Goal: Book appointment/travel/reservation

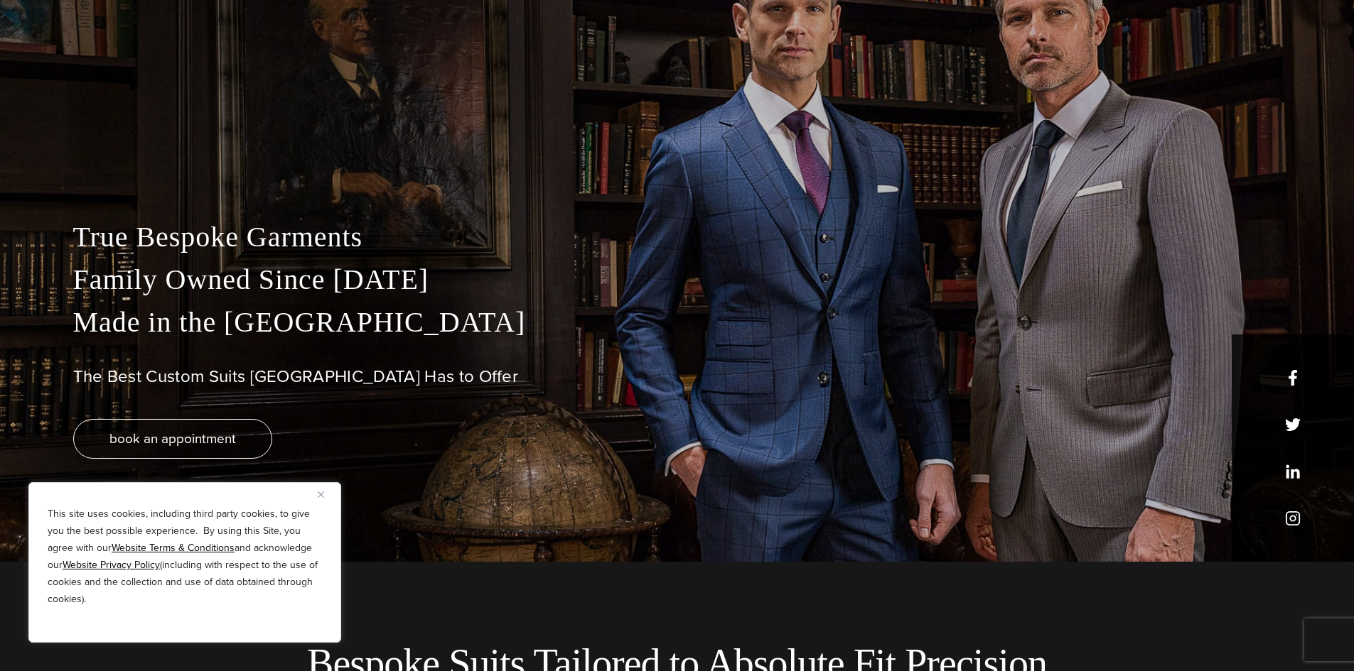
scroll to position [142, 0]
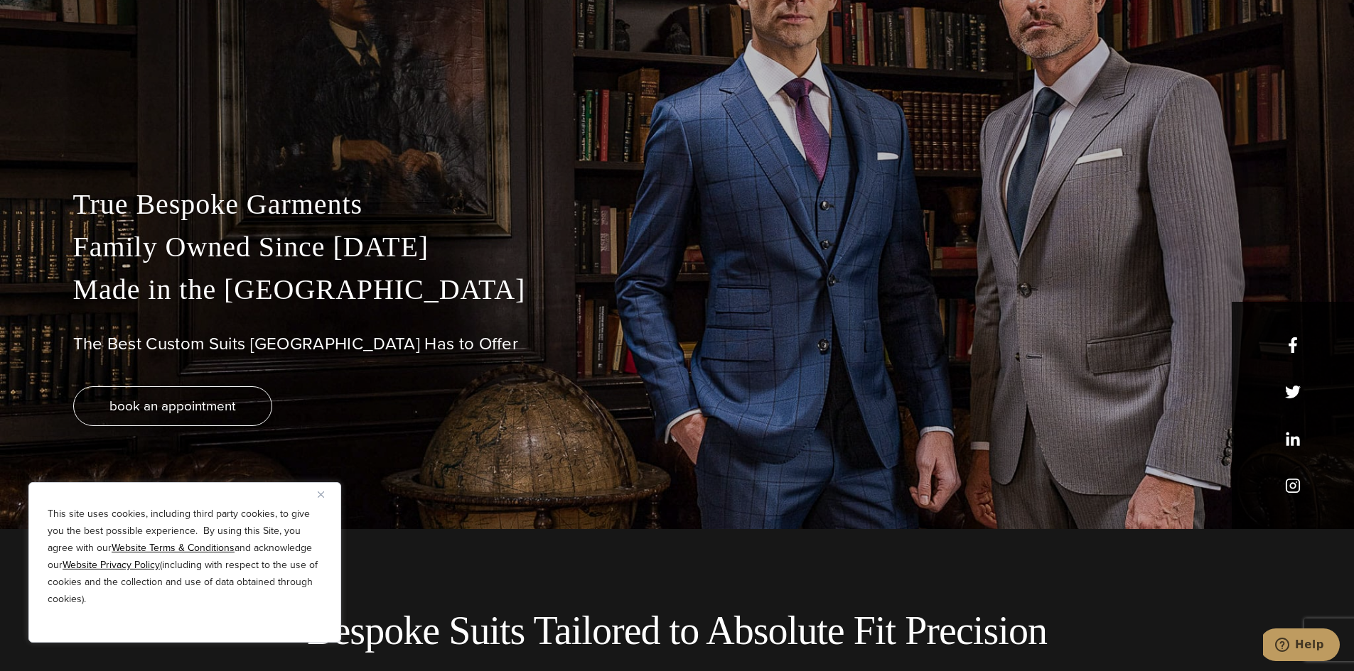
click at [318, 490] on div "This site uses cookies, including third party cookies, to give you the best pos…" at bounding box center [184, 562] width 313 height 161
click at [325, 490] on button "Close" at bounding box center [326, 494] width 17 height 17
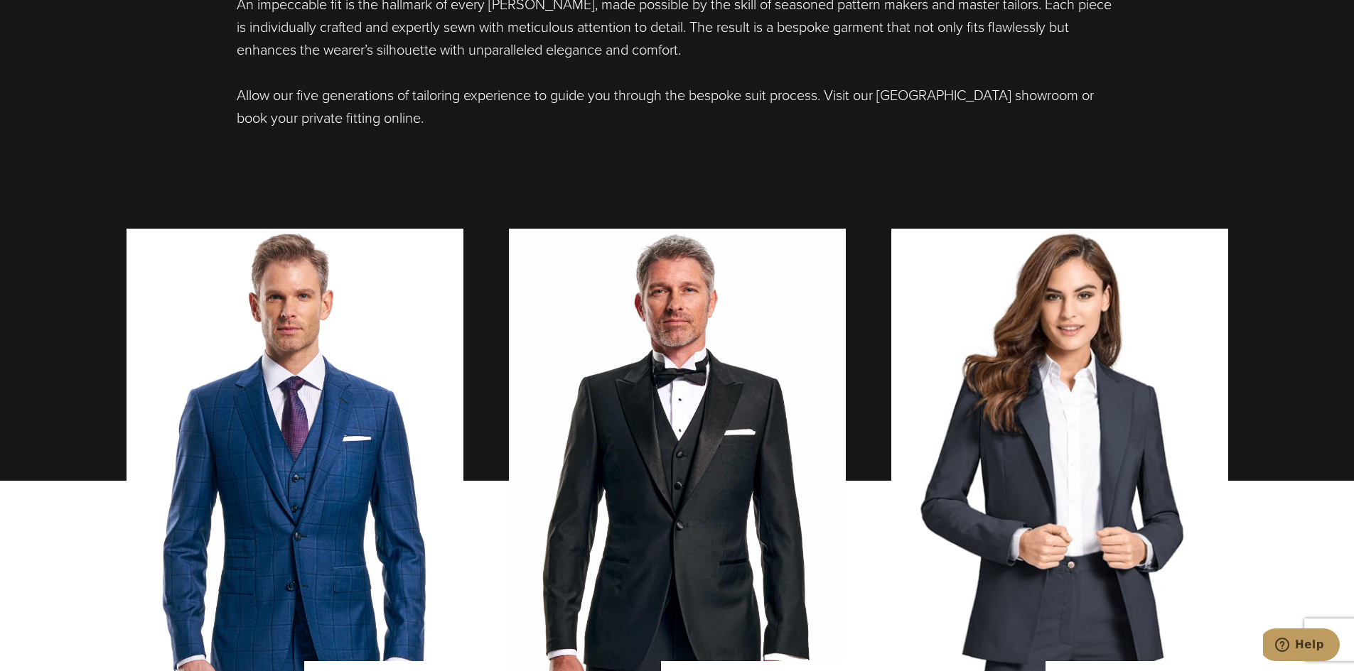
scroll to position [1350, 0]
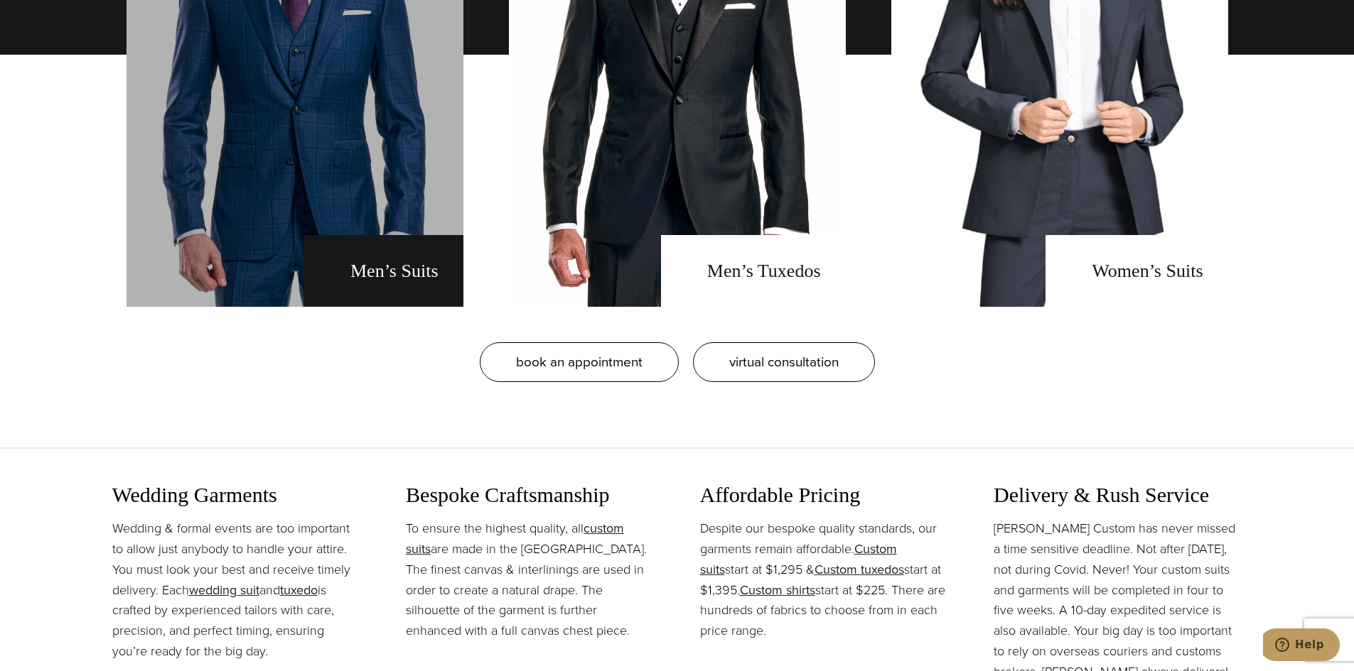
click at [344, 215] on link "men's suits" at bounding box center [294, 54] width 337 height 504
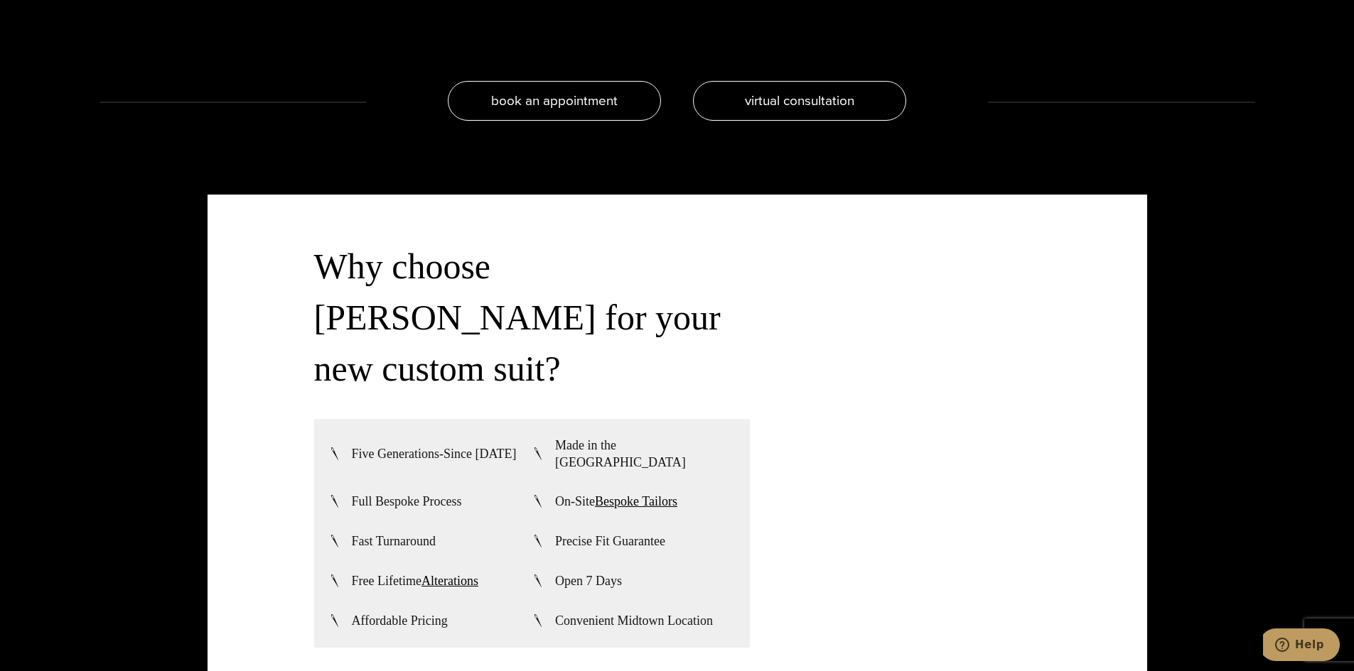
scroll to position [3553, 0]
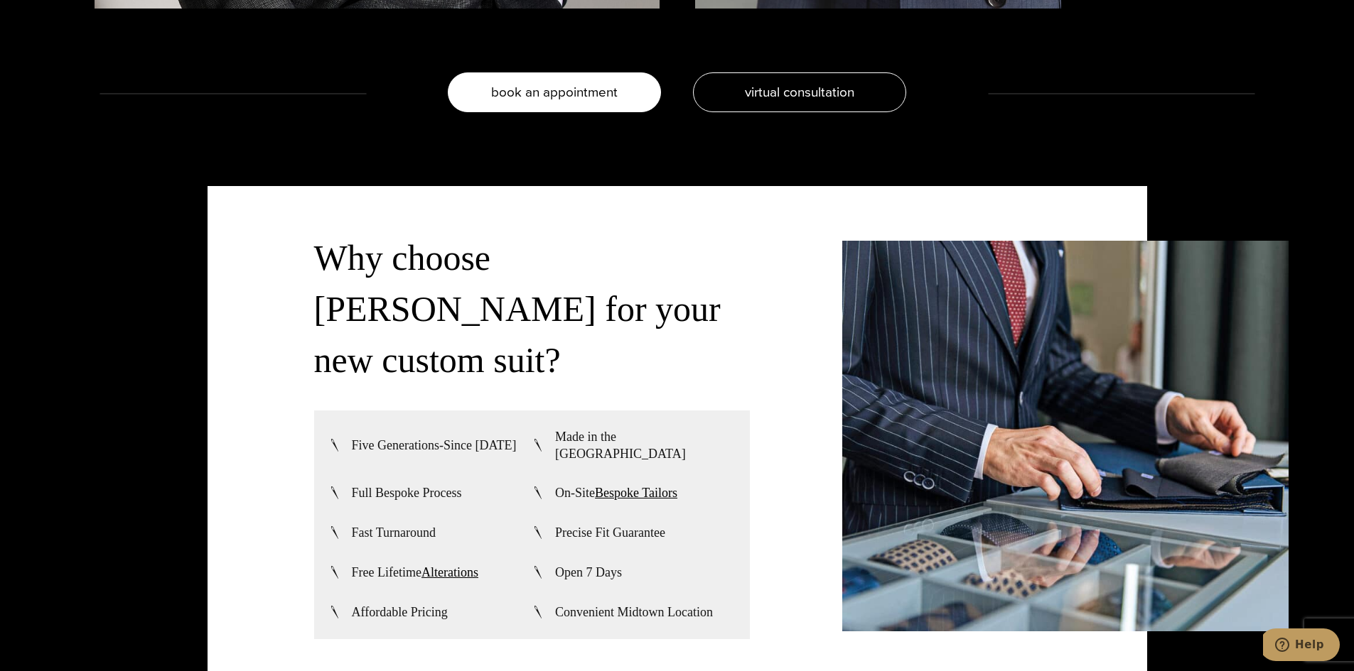
click at [585, 104] on link "book an appointment" at bounding box center [554, 92] width 213 height 40
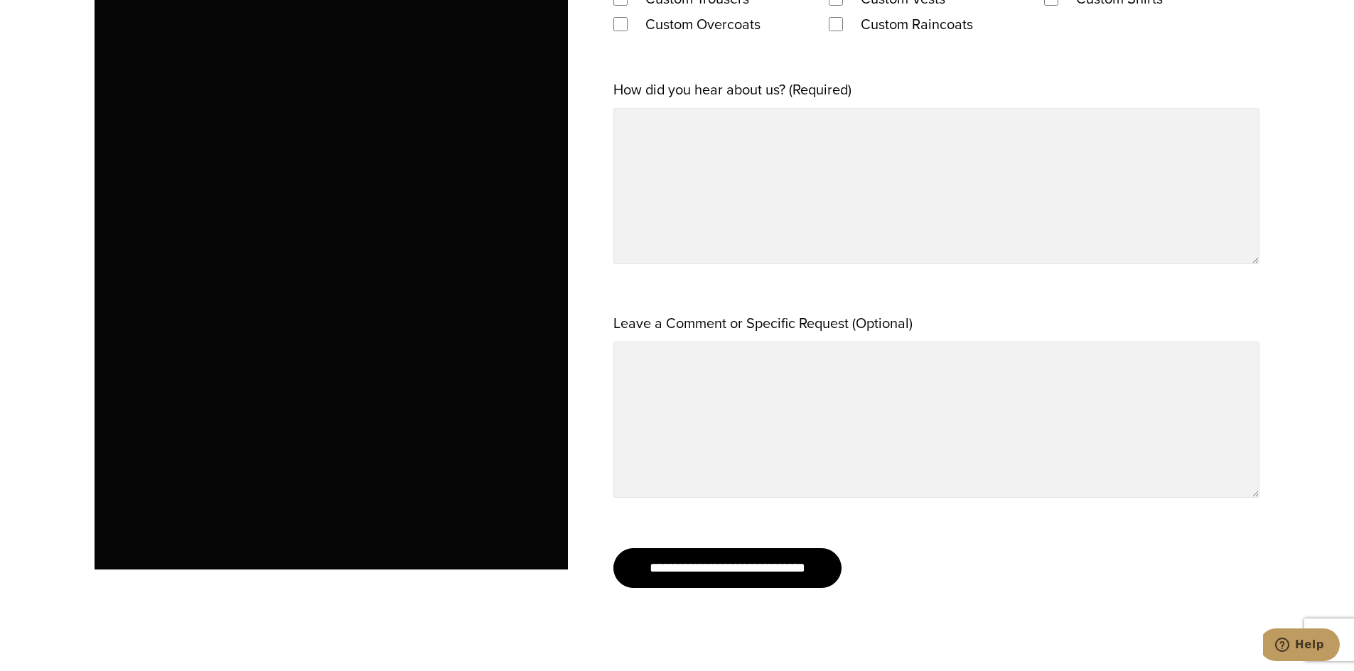
scroll to position [1421, 0]
